Goal: Task Accomplishment & Management: Use online tool/utility

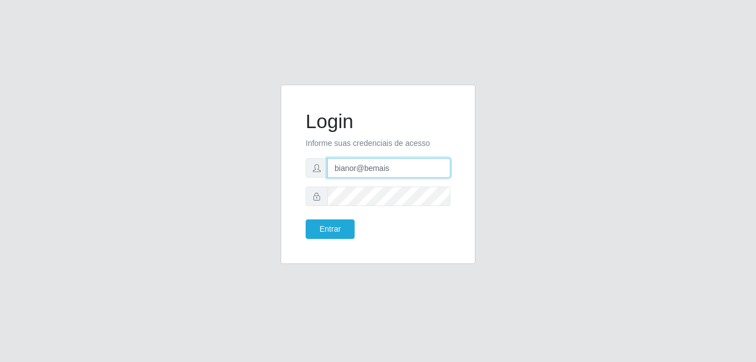
click at [360, 170] on input "bianor@bemais" at bounding box center [388, 167] width 123 height 19
drag, startPoint x: 397, startPoint y: 171, endPoint x: 303, endPoint y: 157, distance: 95.1
click at [303, 156] on div "Login Informe suas credenciais de acesso bianorA@bemais Entrar" at bounding box center [377, 174] width 167 height 151
type input "[PERSON_NAME]"
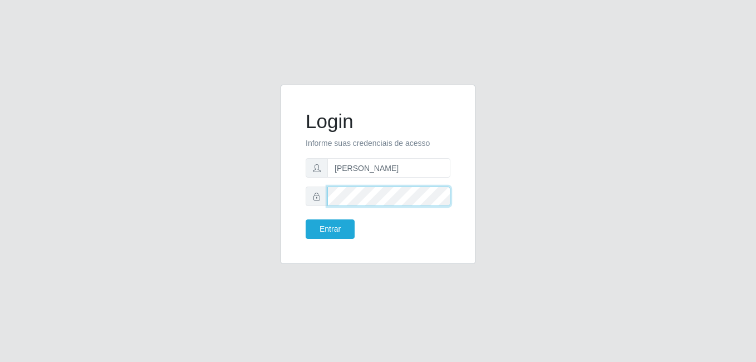
click at [308, 192] on div at bounding box center [378, 195] width 145 height 19
click at [306, 219] on button "Entrar" at bounding box center [330, 228] width 49 height 19
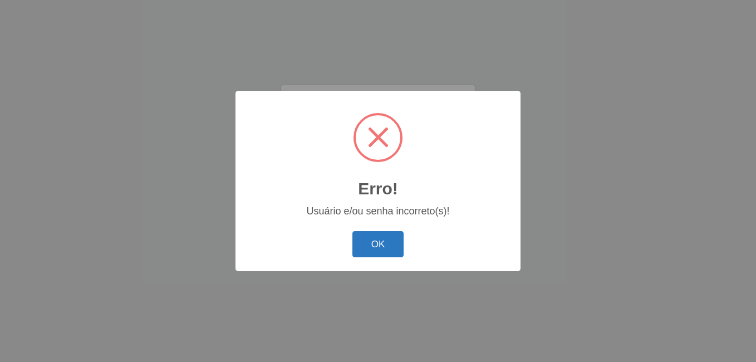
click at [386, 250] on button "OK" at bounding box center [378, 244] width 52 height 26
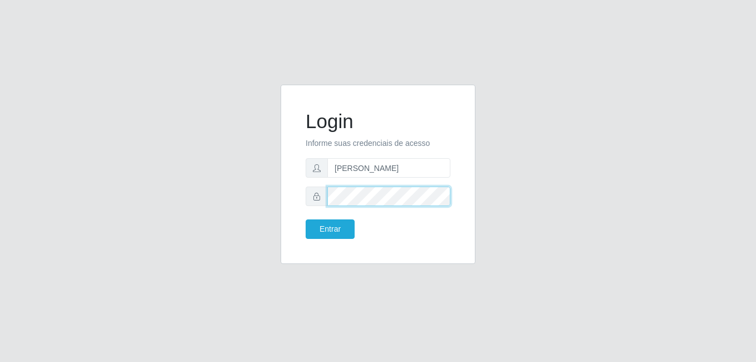
click at [306, 219] on button "Entrar" at bounding box center [330, 228] width 49 height 19
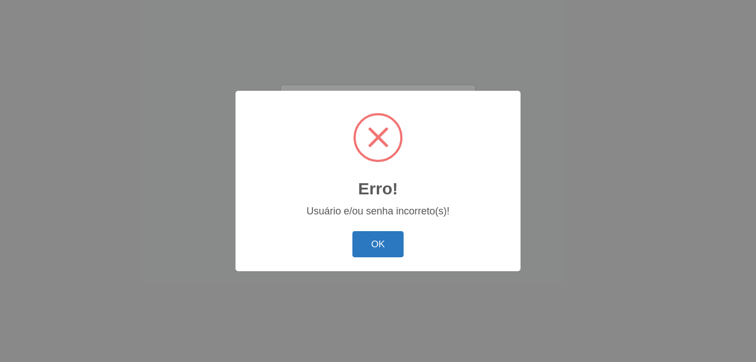
click at [373, 239] on button "OK" at bounding box center [378, 244] width 52 height 26
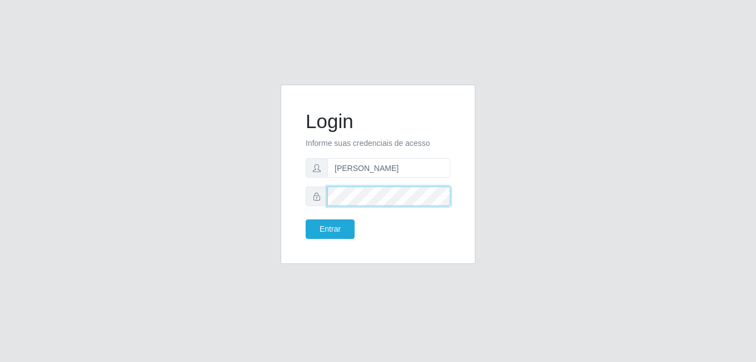
click at [324, 186] on div at bounding box center [378, 195] width 145 height 19
click at [306, 219] on button "Entrar" at bounding box center [330, 228] width 49 height 19
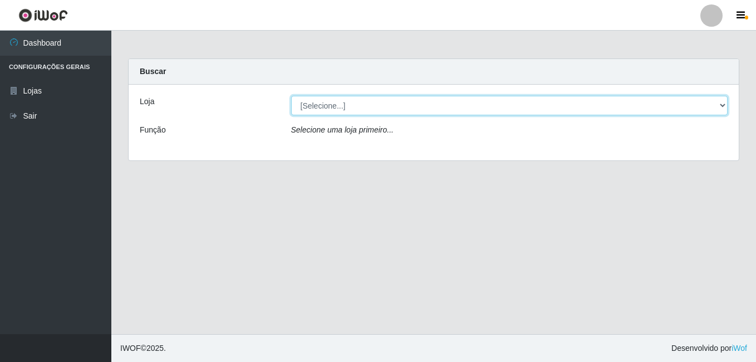
click at [398, 107] on select "[Selecione...] [PERSON_NAME]" at bounding box center [509, 105] width 437 height 19
select select "230"
click at [291, 96] on select "[Selecione...] [PERSON_NAME]" at bounding box center [509, 105] width 437 height 19
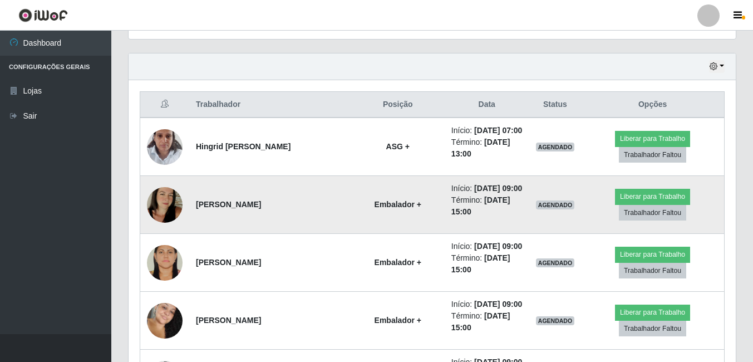
scroll to position [390, 0]
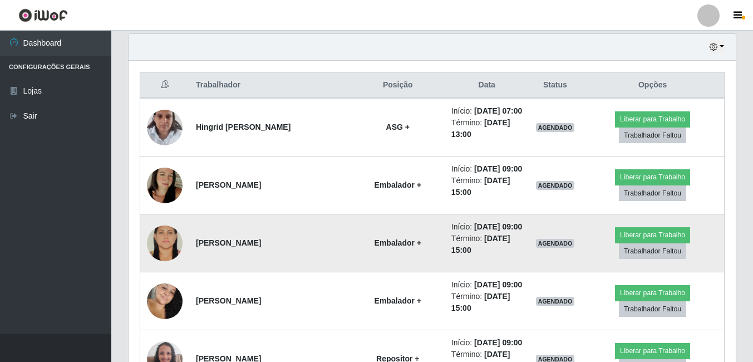
click at [172, 238] on img at bounding box center [165, 243] width 36 height 53
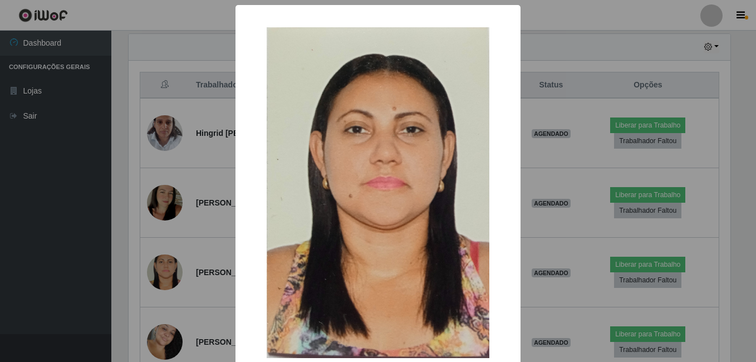
click at [134, 248] on div "× OK Cancel" at bounding box center [378, 181] width 756 height 362
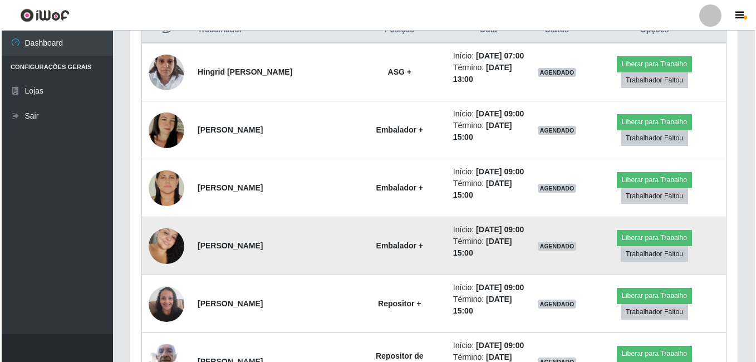
scroll to position [445, 0]
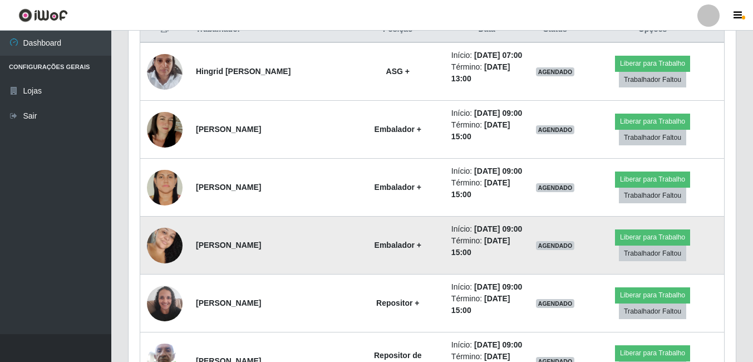
click at [164, 249] on img at bounding box center [165, 245] width 36 height 55
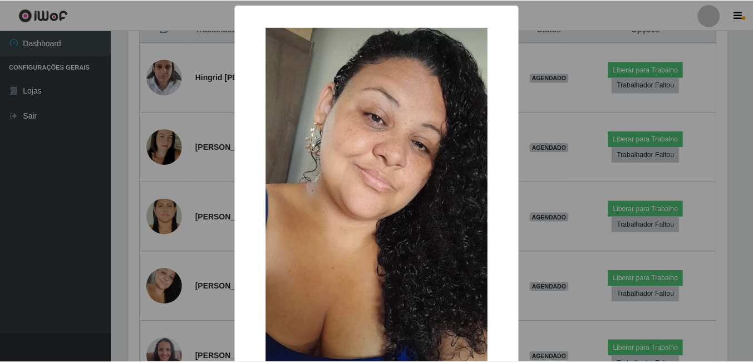
scroll to position [231, 602]
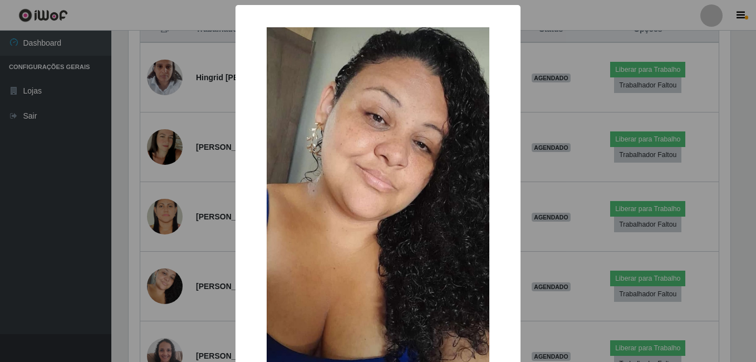
click at [134, 258] on div "× OK Cancel" at bounding box center [378, 181] width 756 height 362
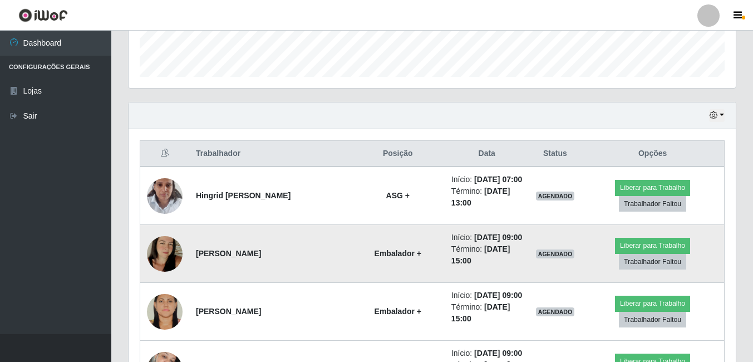
scroll to position [322, 0]
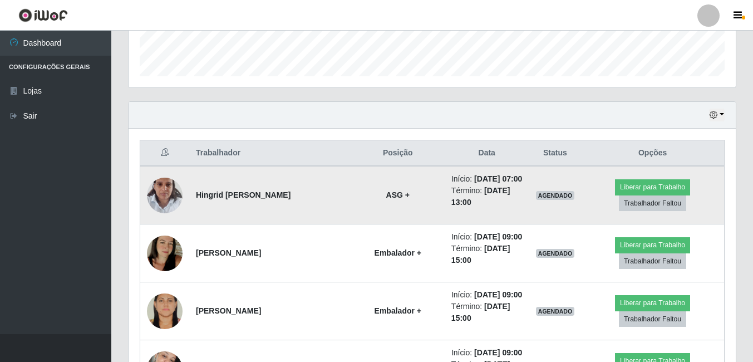
drag, startPoint x: 313, startPoint y: 190, endPoint x: 192, endPoint y: 203, distance: 122.1
click at [192, 203] on td "Hingrid [PERSON_NAME]" at bounding box center [270, 195] width 162 height 58
drag, startPoint x: 192, startPoint y: 203, endPoint x: 235, endPoint y: 186, distance: 46.7
copy strong "Hingrid [PERSON_NAME]"
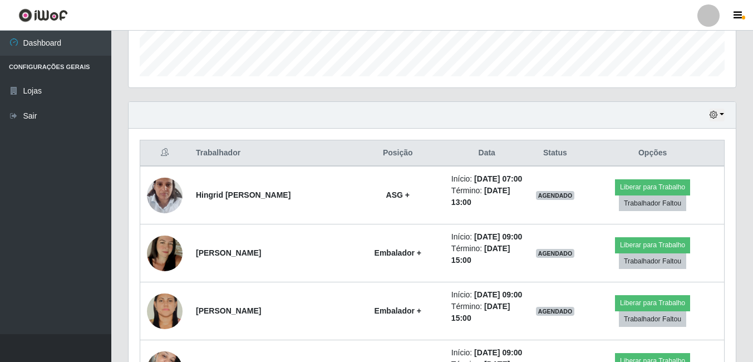
drag, startPoint x: 292, startPoint y: 134, endPoint x: 287, endPoint y: 143, distance: 10.2
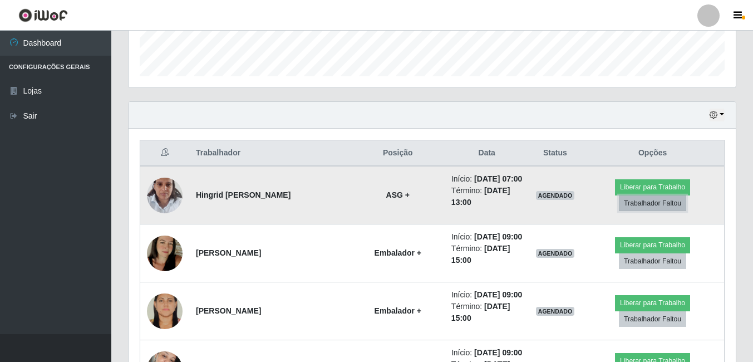
click at [652, 200] on button "Trabalhador Faltou" at bounding box center [652, 203] width 67 height 16
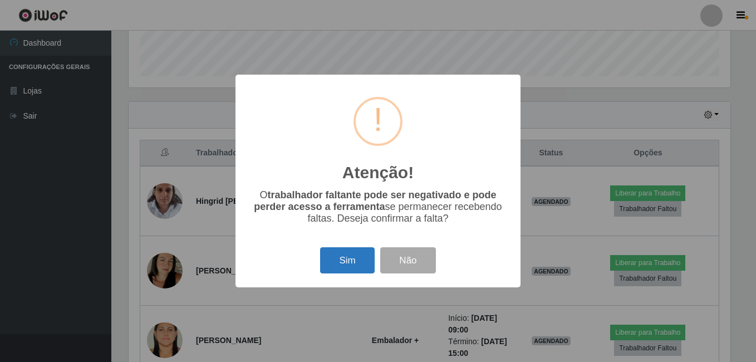
click at [370, 249] on button "Sim" at bounding box center [347, 260] width 54 height 26
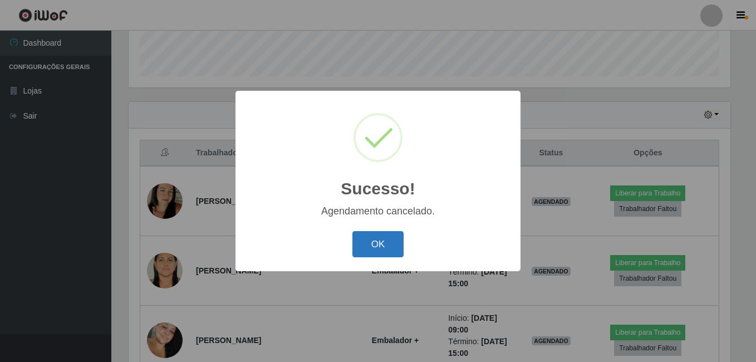
click at [397, 233] on button "OK" at bounding box center [378, 244] width 52 height 26
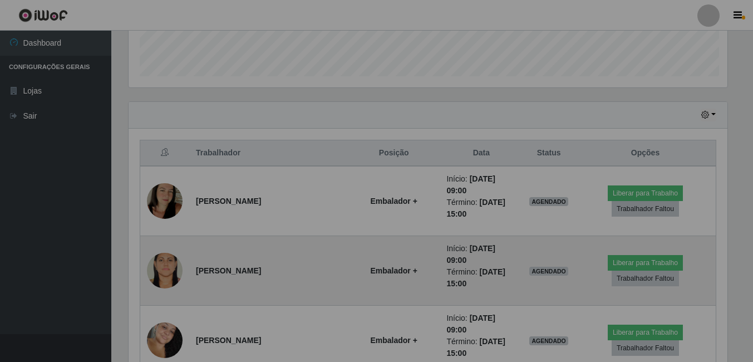
scroll to position [231, 607]
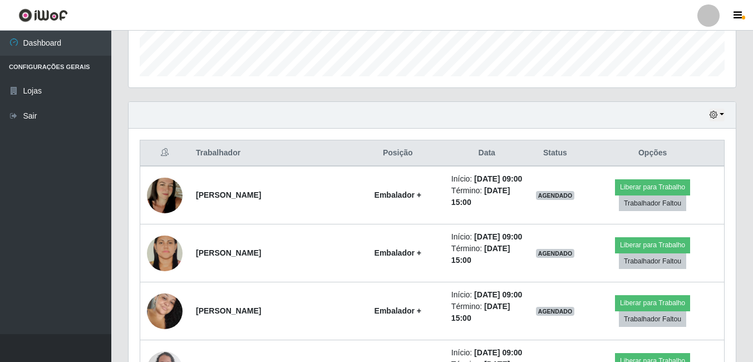
click at [468, 152] on th "Data" at bounding box center [487, 153] width 85 height 26
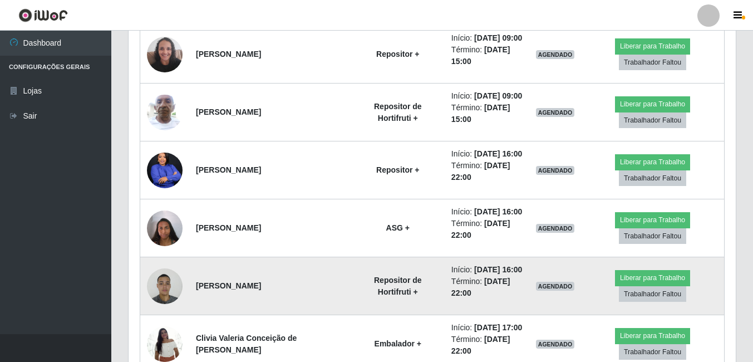
scroll to position [656, 0]
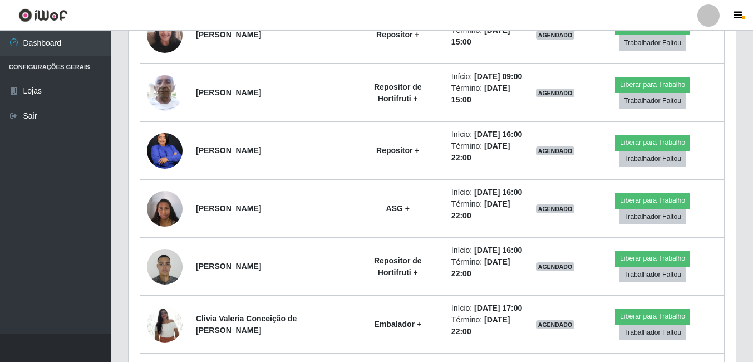
drag, startPoint x: 739, startPoint y: 121, endPoint x: 725, endPoint y: 119, distance: 14.7
click at [739, 121] on div "Hoje 1 dia 3 dias 1 Semana Não encerrados Trabalhador Posição Data Status Opçõe…" at bounding box center [432, 188] width 625 height 843
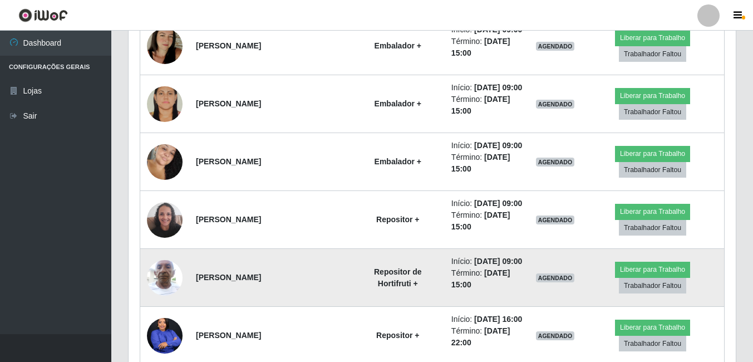
scroll to position [544, 0]
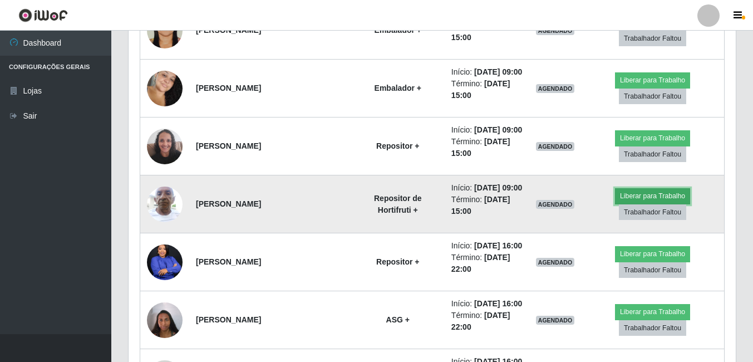
click at [655, 198] on button "Liberar para Trabalho" at bounding box center [652, 196] width 75 height 16
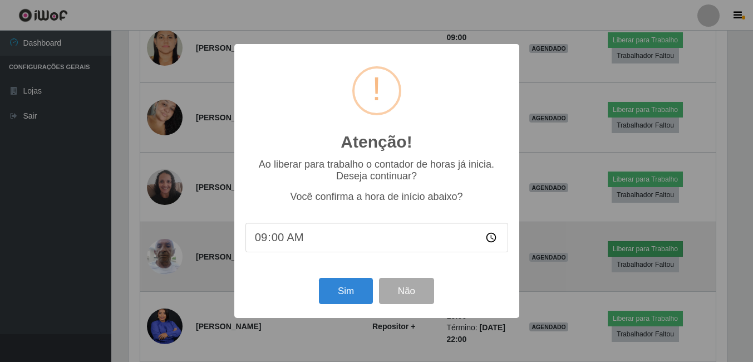
scroll to position [231, 602]
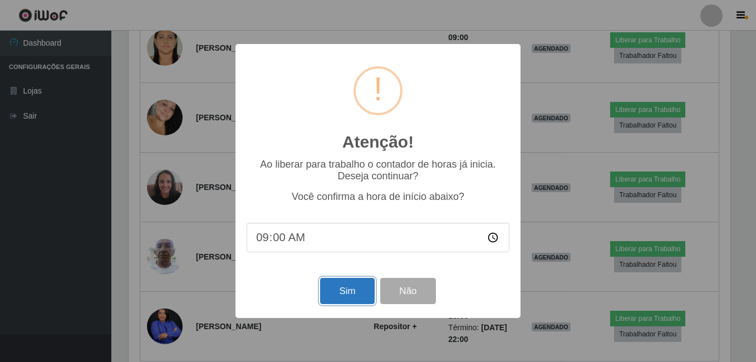
click at [347, 292] on button "Sim" at bounding box center [347, 291] width 54 height 26
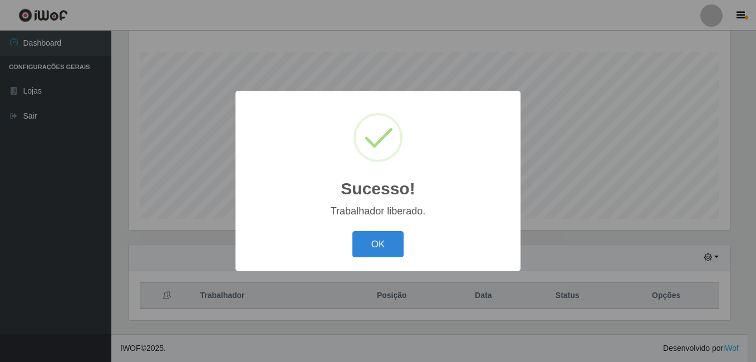
click at [352, 231] on button "OK" at bounding box center [378, 244] width 52 height 26
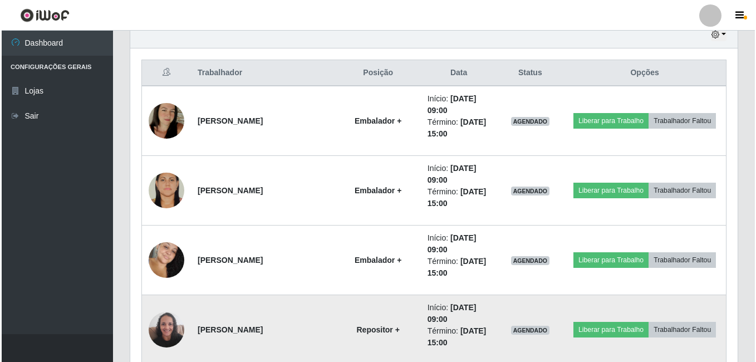
scroll to position [457, 0]
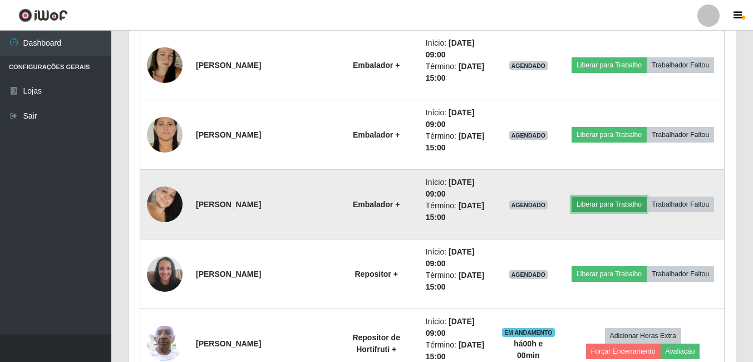
click at [593, 201] on button "Liberar para Trabalho" at bounding box center [609, 204] width 75 height 16
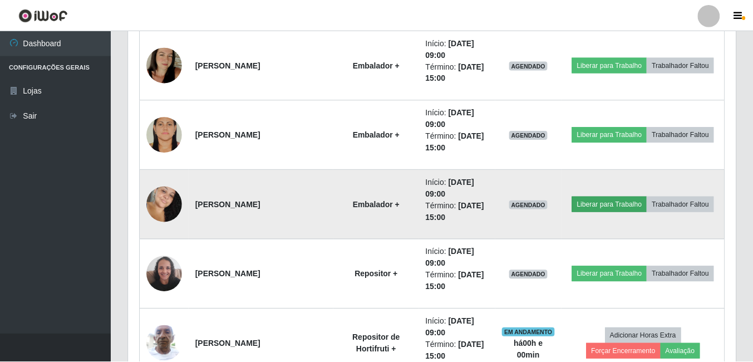
scroll to position [231, 602]
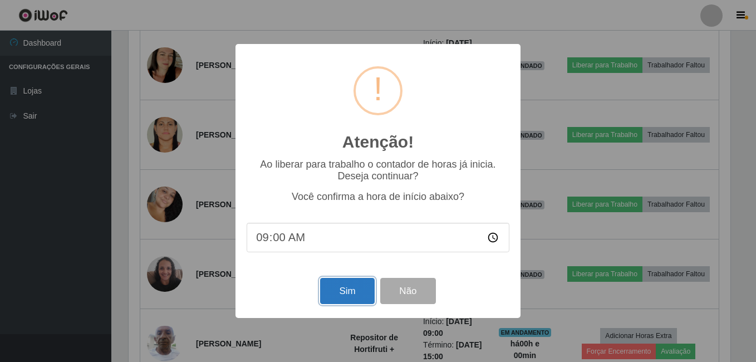
click at [359, 283] on button "Sim" at bounding box center [347, 291] width 54 height 26
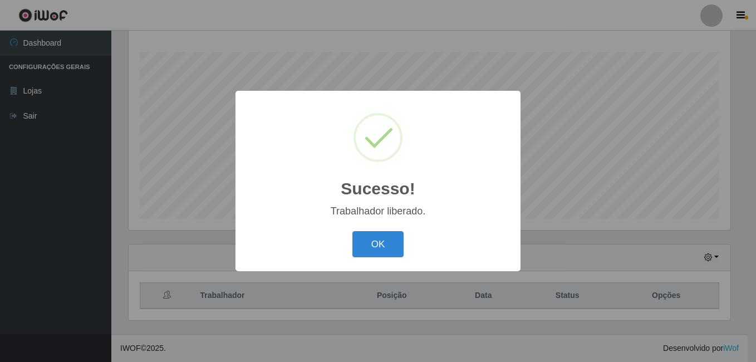
click at [352, 231] on button "OK" at bounding box center [378, 244] width 52 height 26
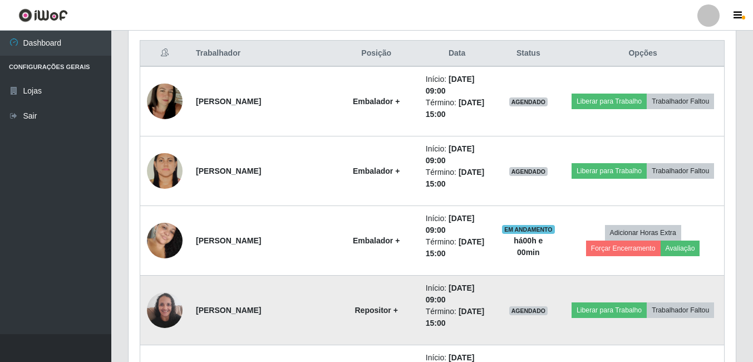
scroll to position [402, 0]
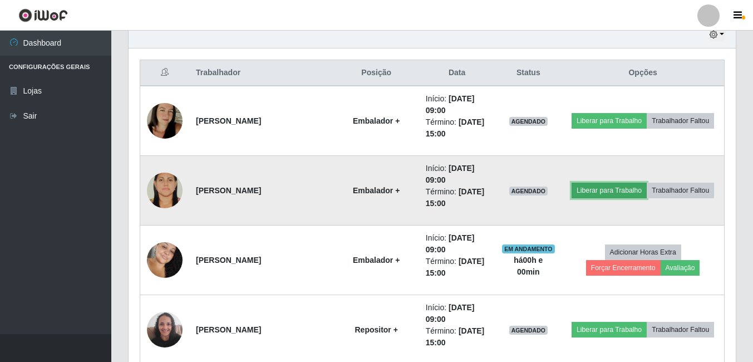
click at [592, 184] on button "Liberar para Trabalho" at bounding box center [609, 191] width 75 height 16
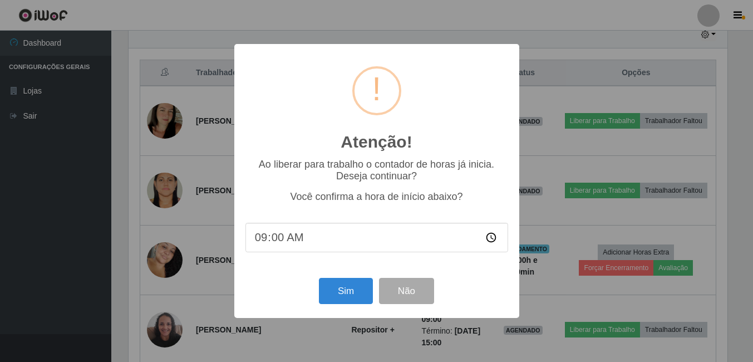
scroll to position [231, 602]
click at [328, 292] on button "Sim" at bounding box center [347, 291] width 54 height 26
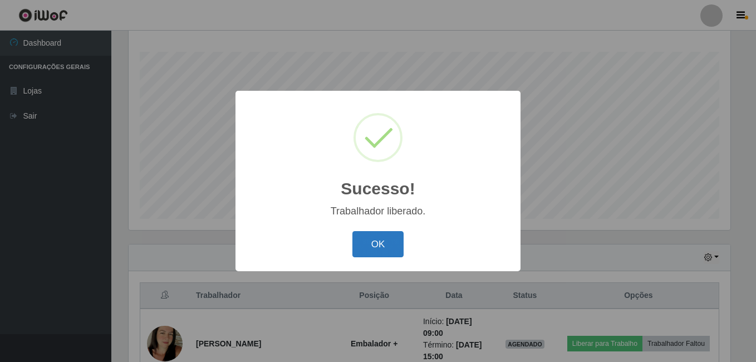
click at [373, 249] on button "OK" at bounding box center [378, 244] width 52 height 26
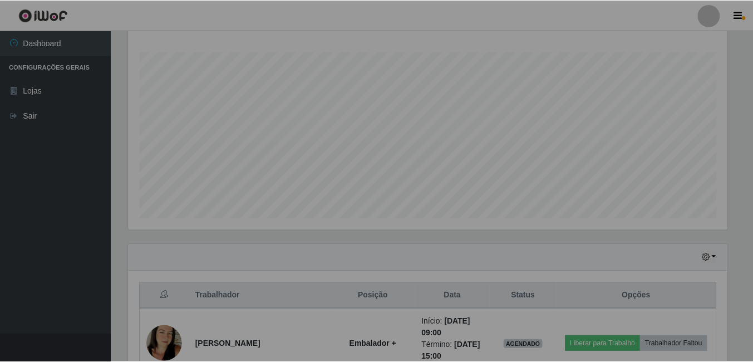
scroll to position [0, 0]
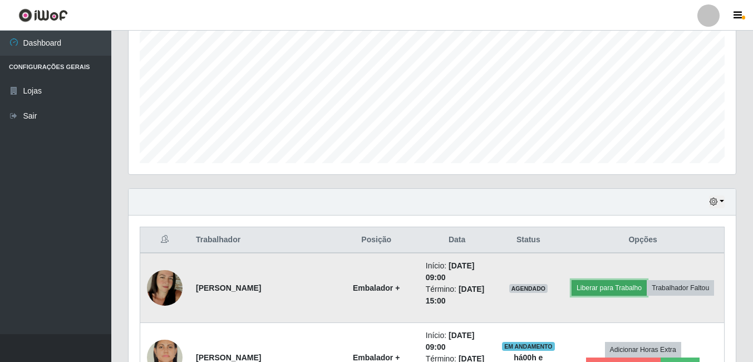
click at [589, 287] on button "Liberar para Trabalho" at bounding box center [609, 288] width 75 height 16
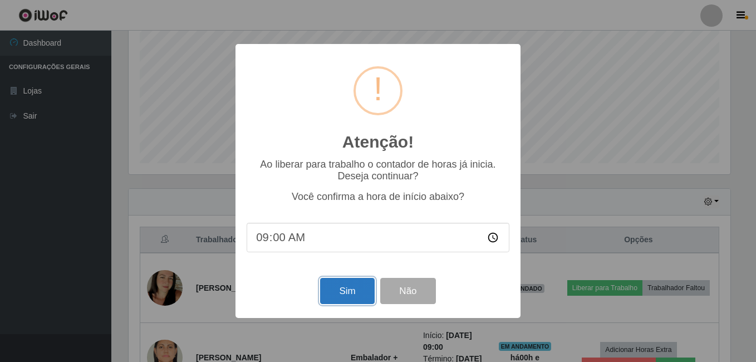
click at [345, 293] on button "Sim" at bounding box center [347, 291] width 54 height 26
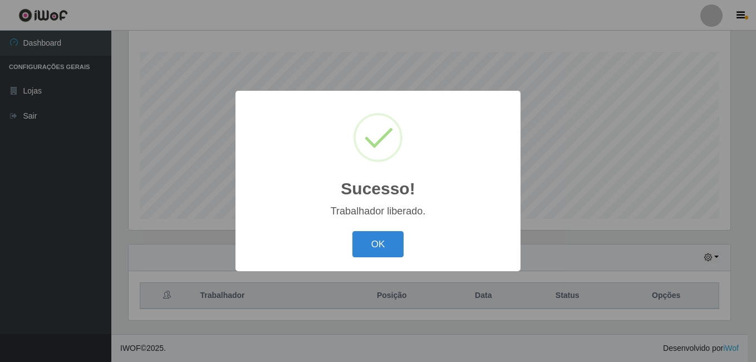
click at [352, 231] on button "OK" at bounding box center [378, 244] width 52 height 26
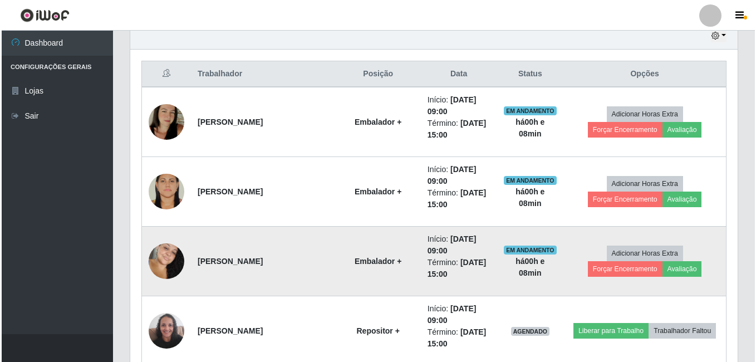
scroll to position [457, 0]
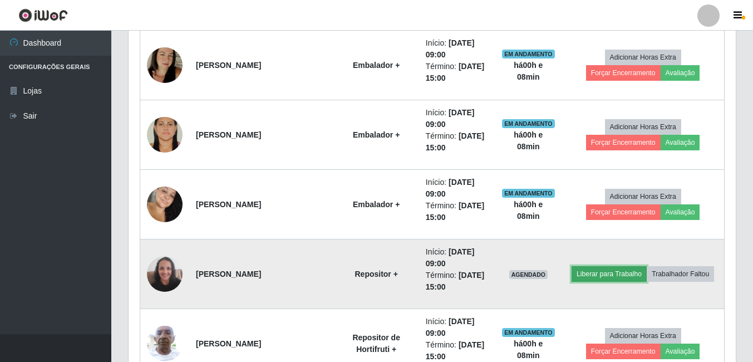
click at [608, 270] on button "Liberar para Trabalho" at bounding box center [609, 274] width 75 height 16
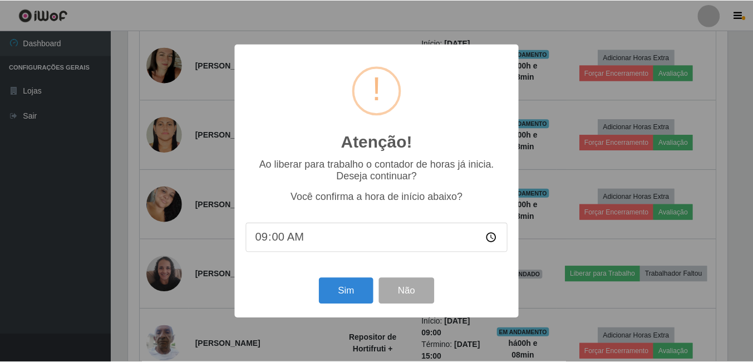
scroll to position [231, 602]
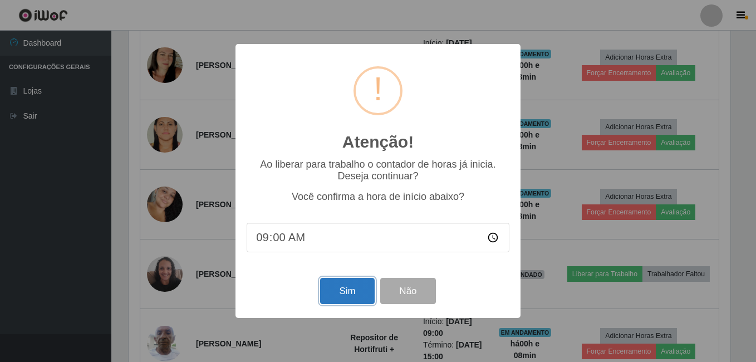
click at [353, 299] on button "Sim" at bounding box center [347, 291] width 54 height 26
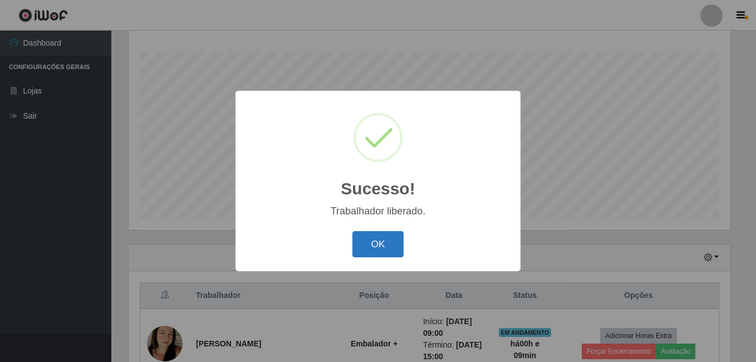
click at [399, 244] on button "OK" at bounding box center [378, 244] width 52 height 26
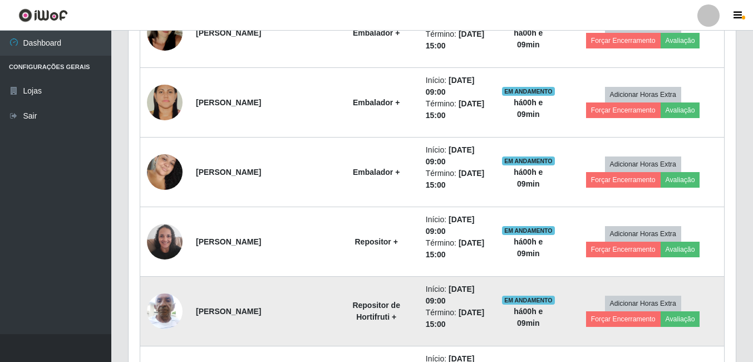
scroll to position [569, 0]
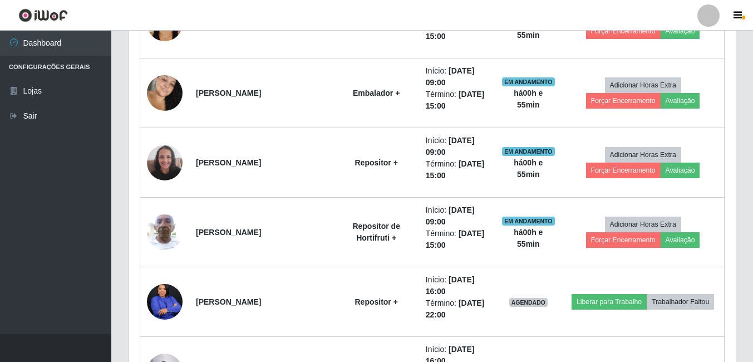
drag, startPoint x: 77, startPoint y: 53, endPoint x: 231, endPoint y: 24, distance: 156.3
click at [230, 24] on header "Perfil Alterar Senha Sair" at bounding box center [376, 15] width 753 height 31
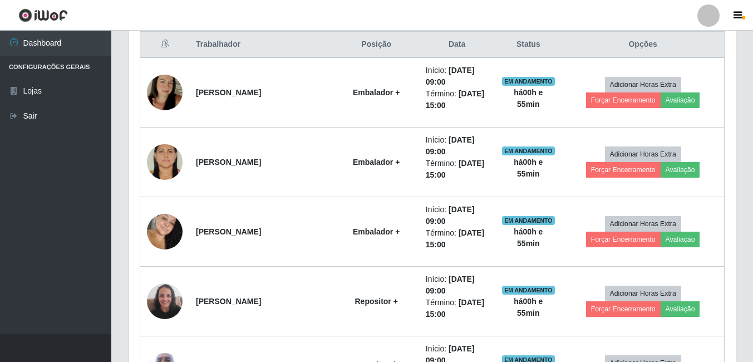
scroll to position [346, 0]
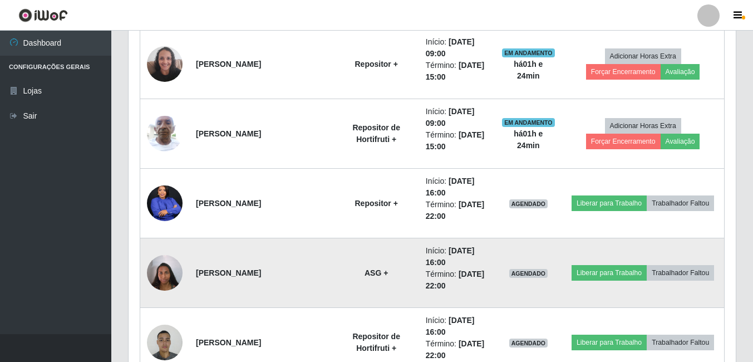
scroll to position [680, 0]
